Goal: Information Seeking & Learning: Learn about a topic

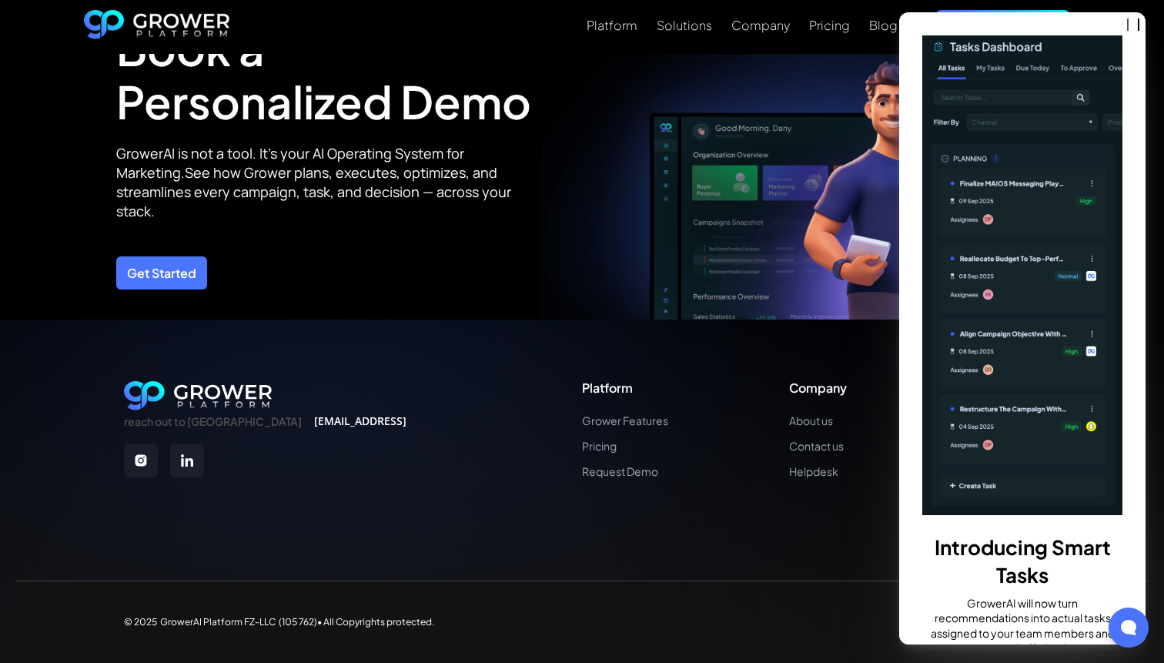
scroll to position [117, 0]
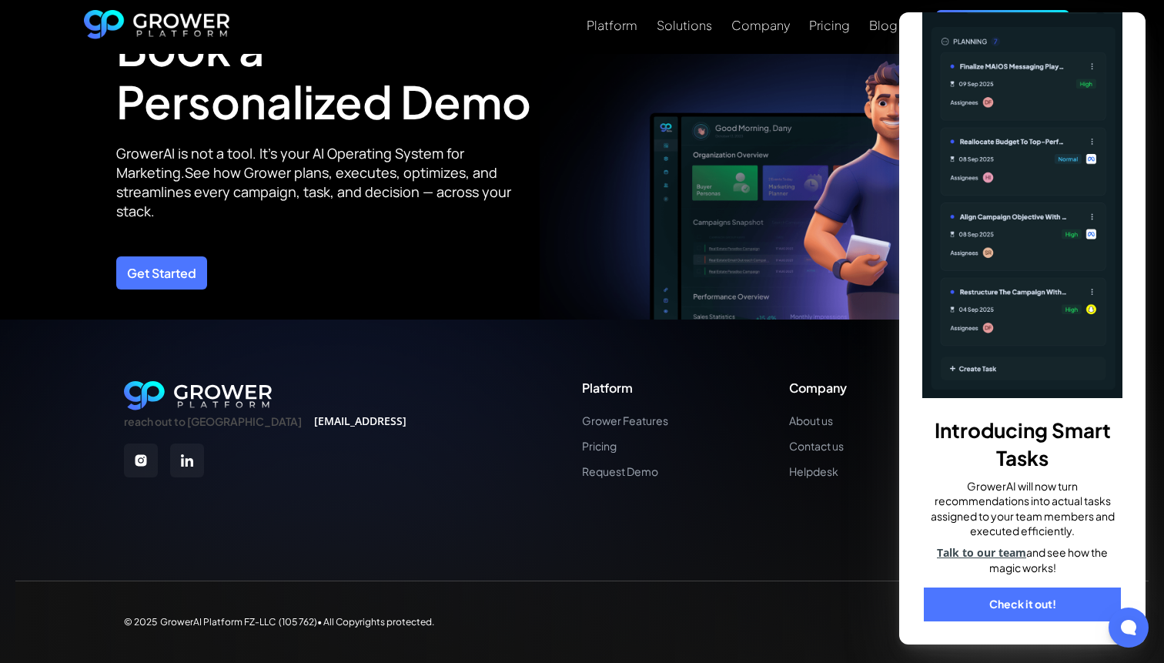
click at [1050, 609] on link "Check it out!" at bounding box center [1022, 604] width 197 height 34
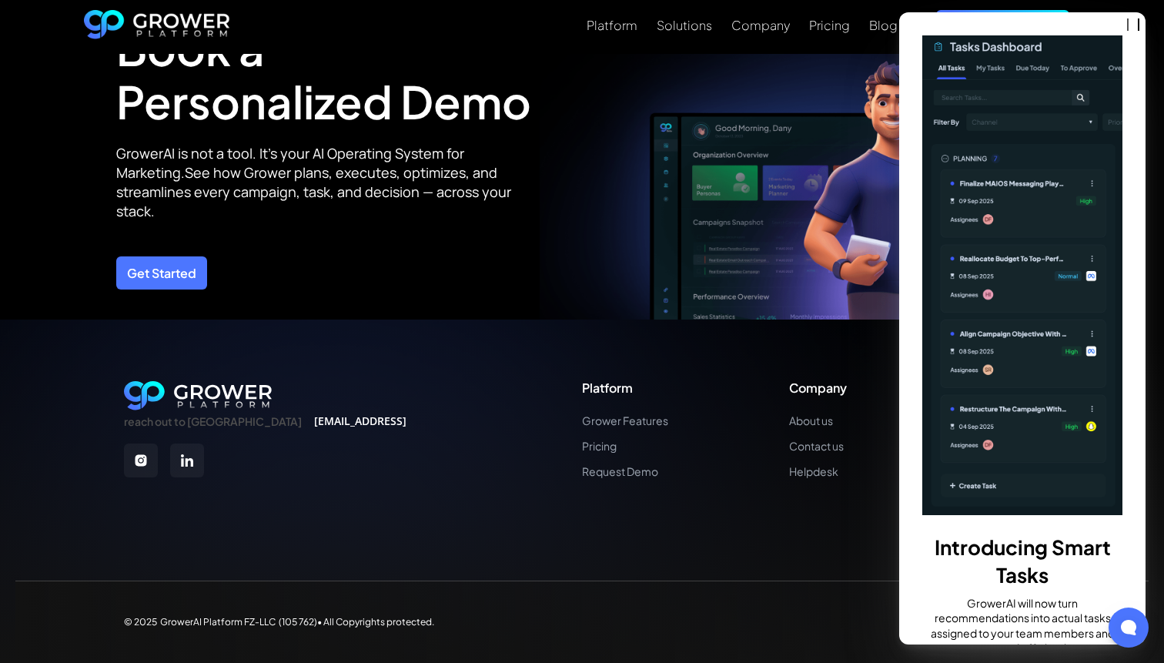
click at [1105, 13] on div "Introducing Smart Tasks GrowerAI will now turn recommendations into actual task…" at bounding box center [1022, 328] width 246 height 632
click at [797, 198] on img at bounding box center [794, 132] width 508 height 373
click at [891, 33] on link "Blog" at bounding box center [883, 25] width 28 height 18
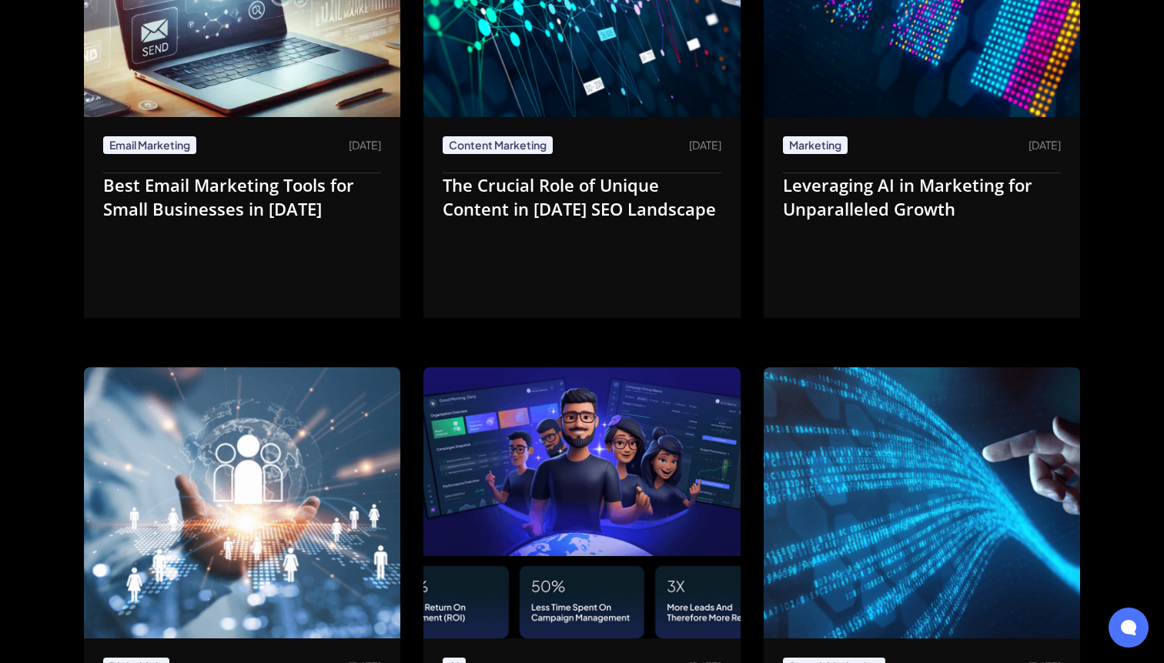
scroll to position [3881, 0]
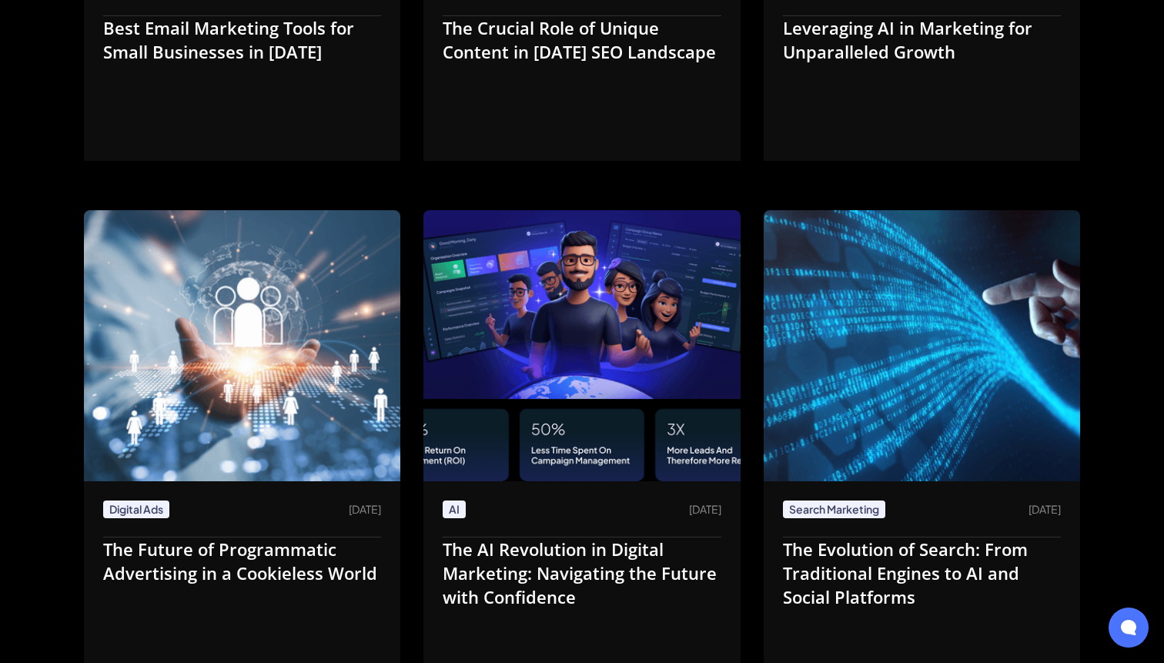
scroll to position [4081, 0]
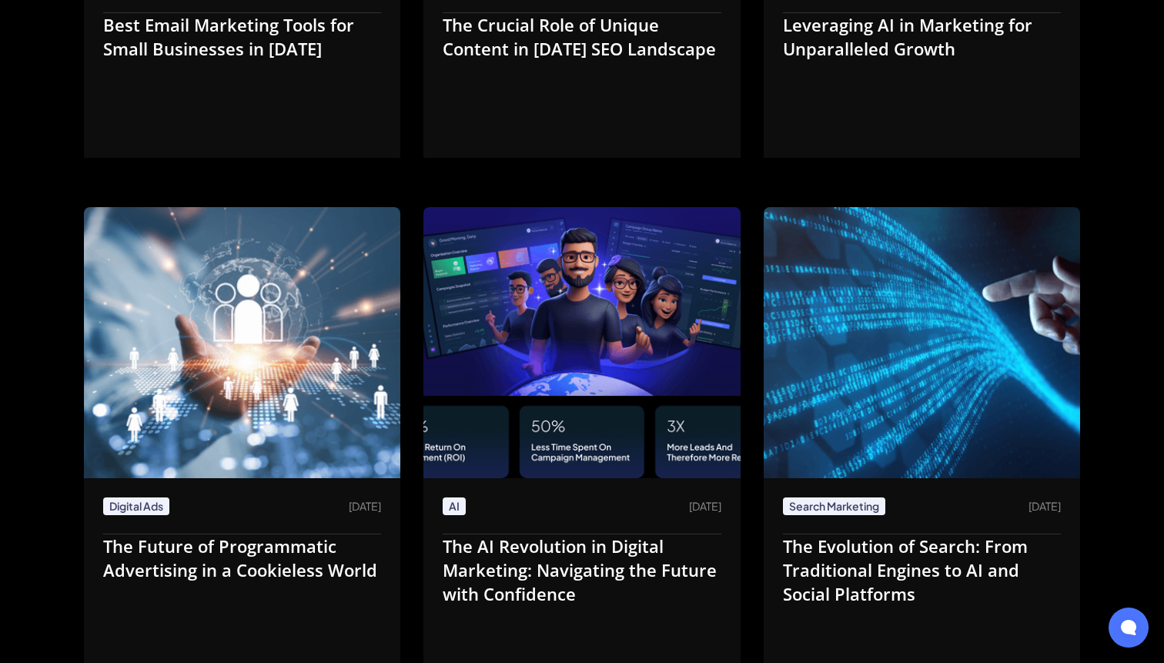
click at [883, 360] on img at bounding box center [922, 342] width 316 height 271
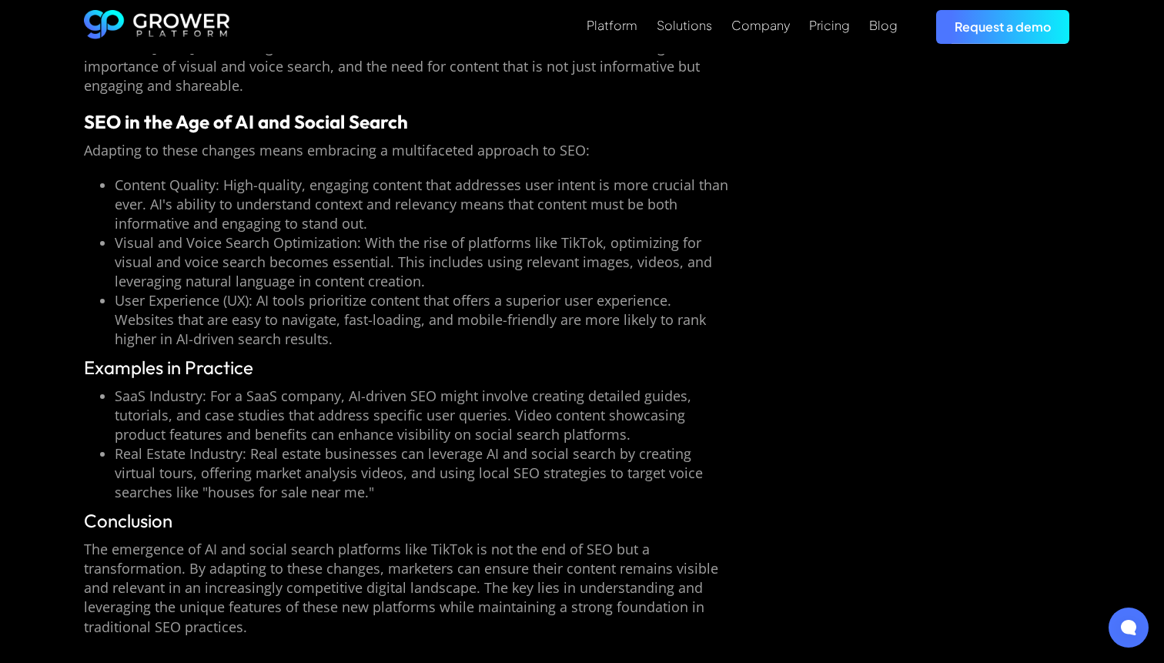
scroll to position [1567, 0]
